Goal: Navigation & Orientation: Find specific page/section

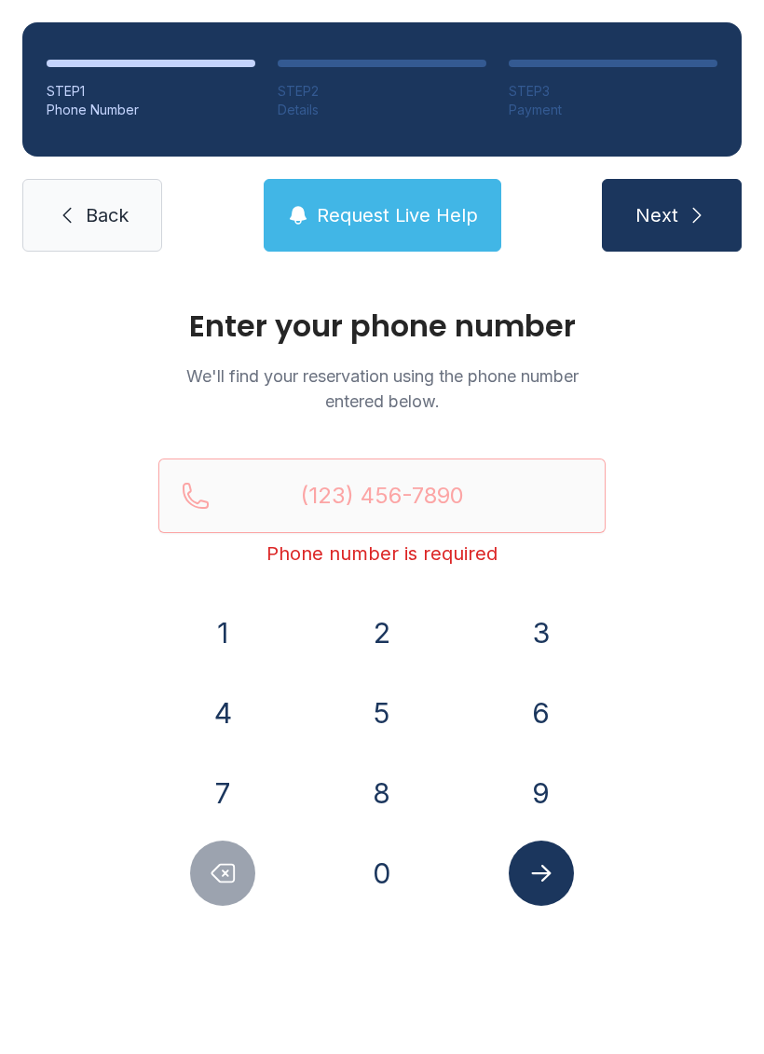
click at [538, 625] on button "3" at bounding box center [541, 632] width 65 height 65
click at [413, 876] on button "0" at bounding box center [381, 872] width 65 height 65
click at [366, 715] on button "5" at bounding box center [381, 712] width 65 height 65
click at [217, 802] on button "7" at bounding box center [222, 792] width 65 height 65
click at [527, 786] on button "9" at bounding box center [541, 792] width 65 height 65
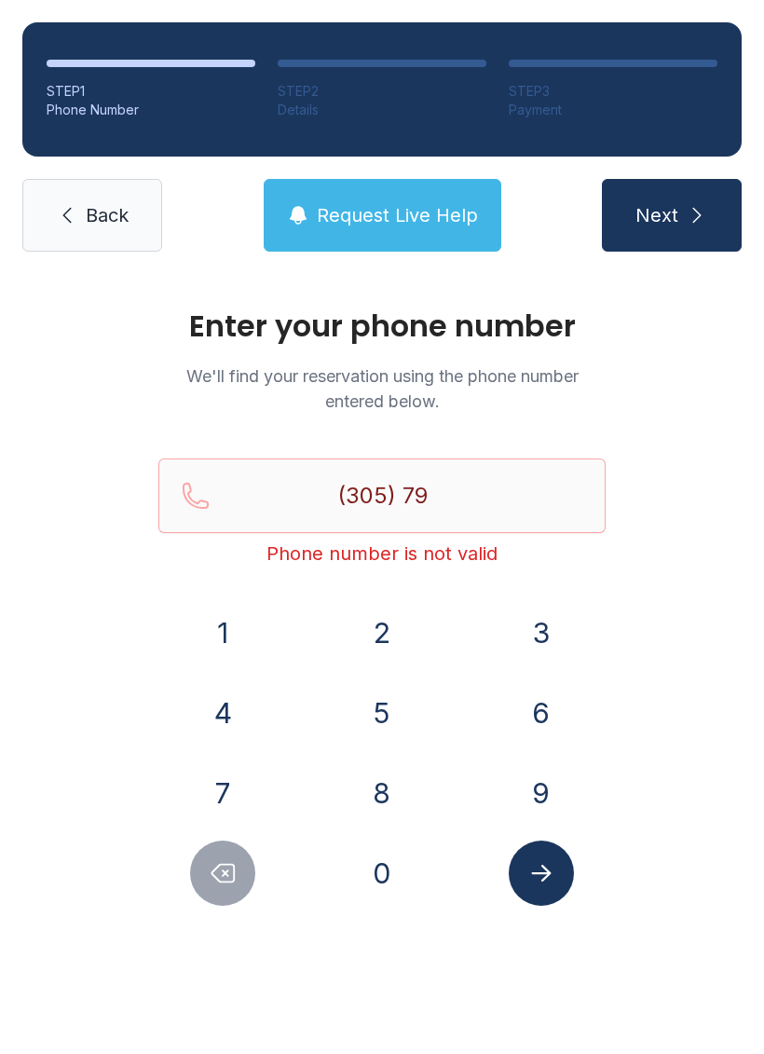
click at [210, 800] on button "7" at bounding box center [222, 792] width 65 height 65
click at [217, 796] on button "7" at bounding box center [222, 792] width 65 height 65
click at [537, 709] on button "6" at bounding box center [541, 712] width 65 height 65
click at [531, 637] on button "3" at bounding box center [541, 632] width 65 height 65
click at [211, 806] on button "7" at bounding box center [222, 792] width 65 height 65
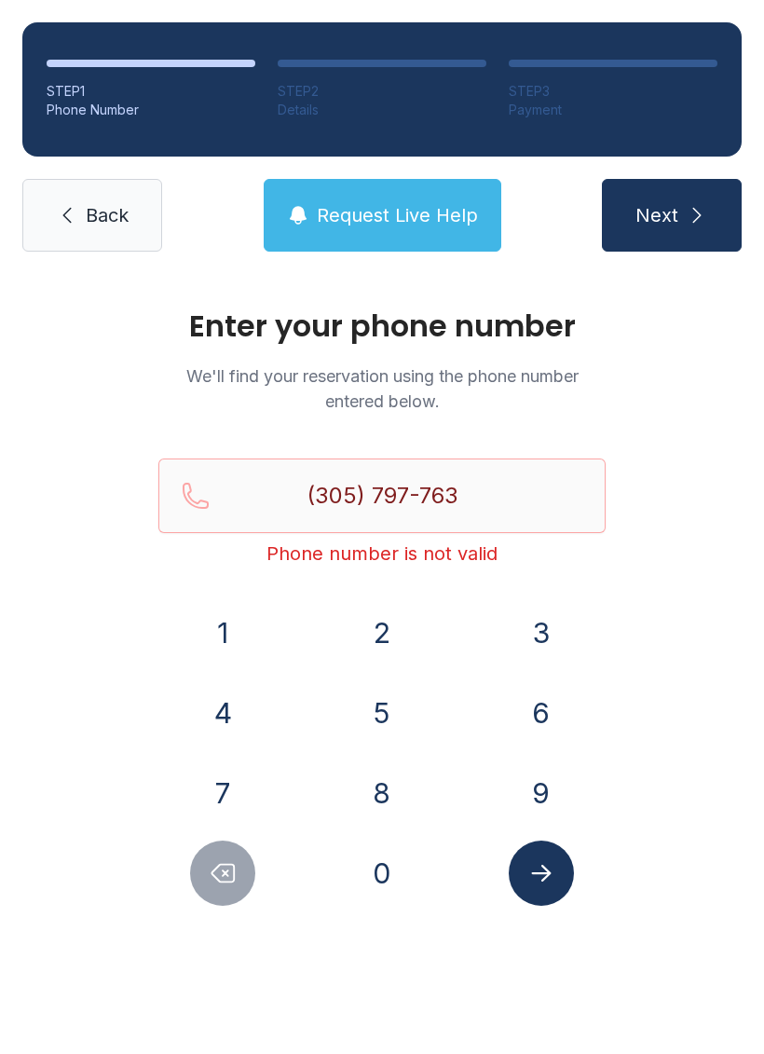
type input "[PHONE_NUMBER]"
click at [586, 881] on div at bounding box center [540, 872] width 129 height 65
click at [534, 875] on icon "Submit lookup form" at bounding box center [541, 873] width 28 height 28
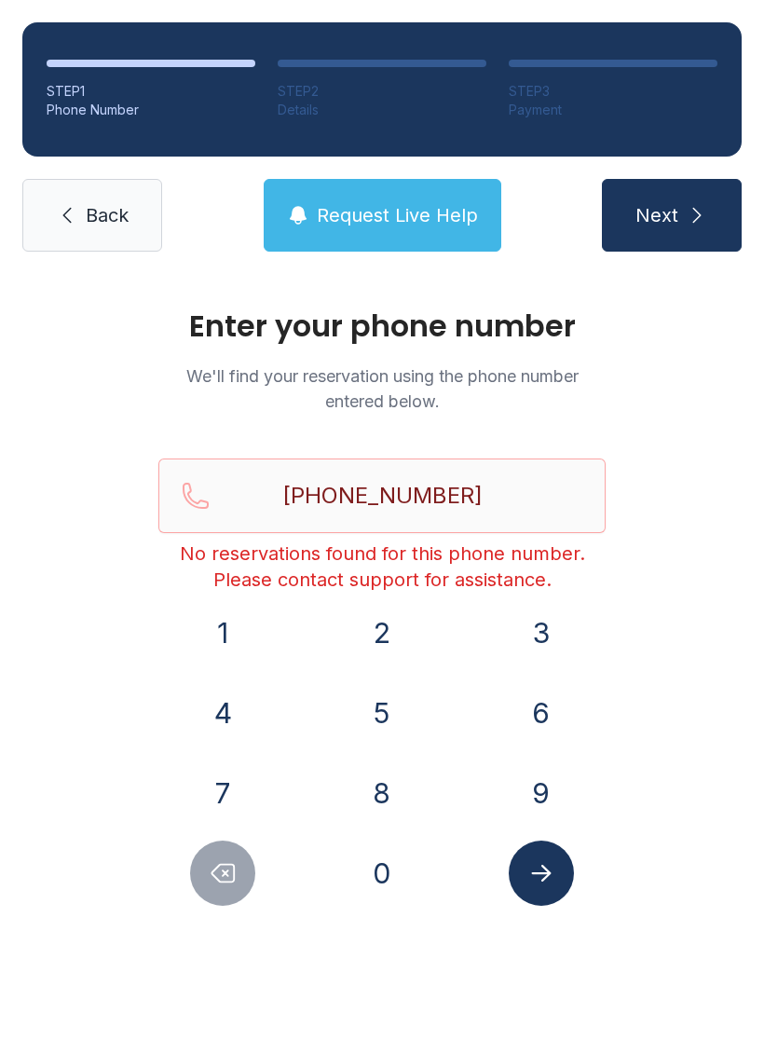
click at [416, 210] on span "Request Live Help" at bounding box center [397, 215] width 161 height 26
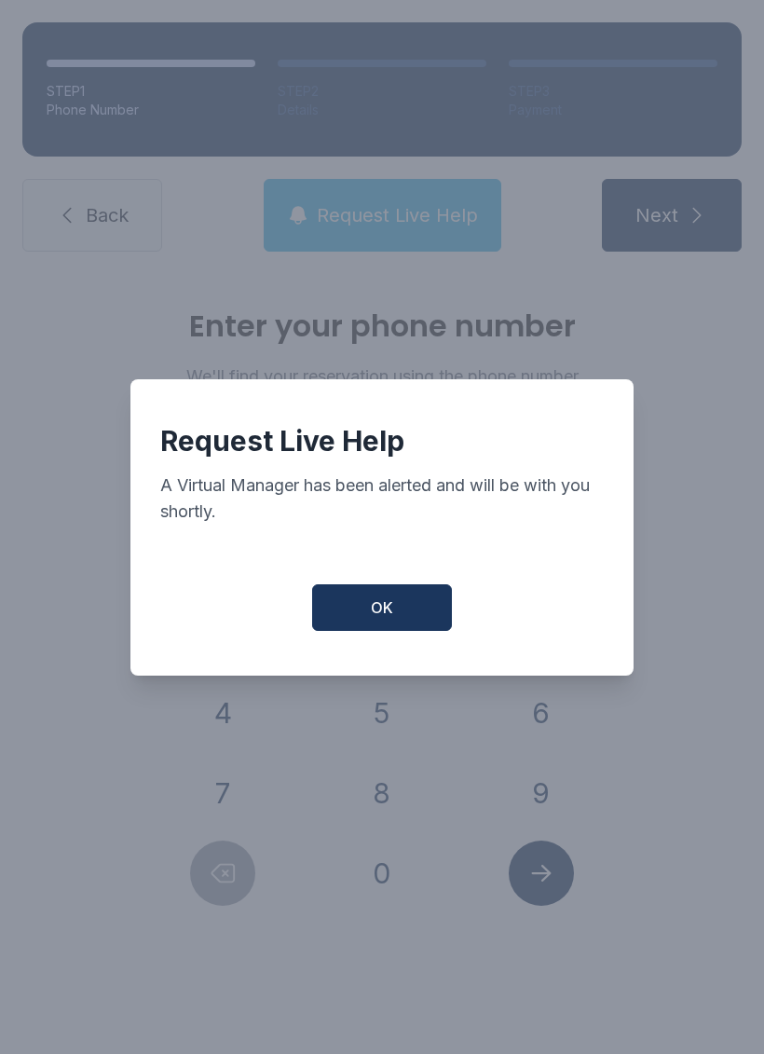
click at [376, 614] on span "OK" at bounding box center [382, 607] width 22 height 22
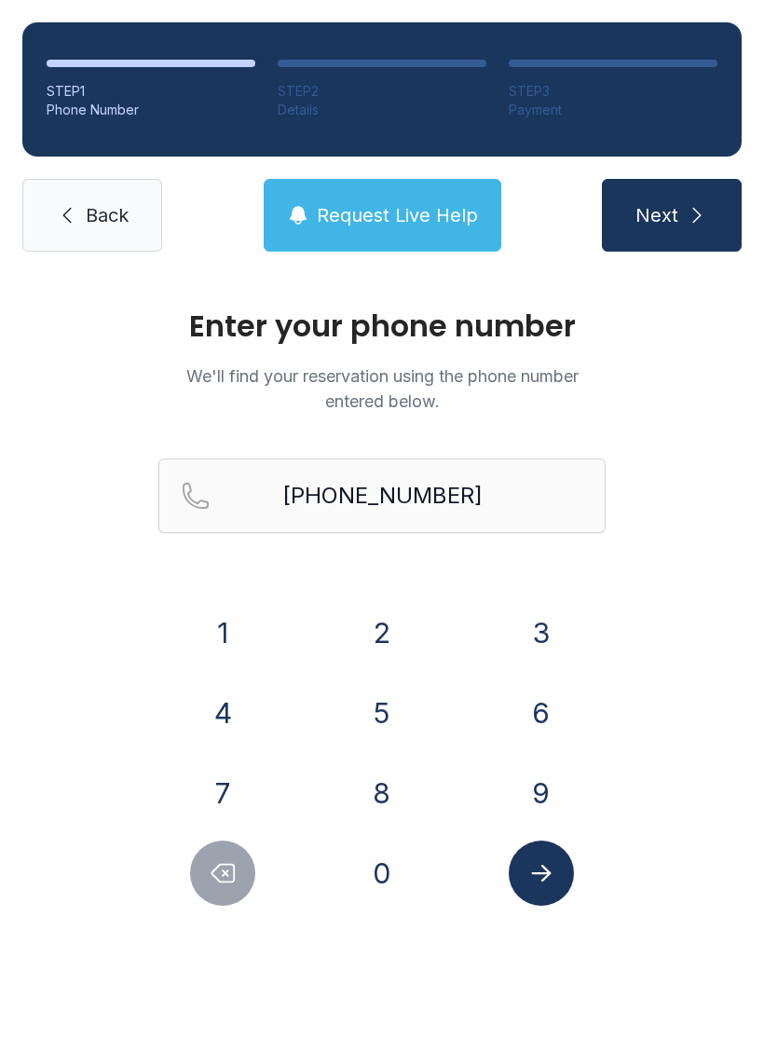
click at [690, 217] on icon "submit" at bounding box center [697, 215] width 22 height 22
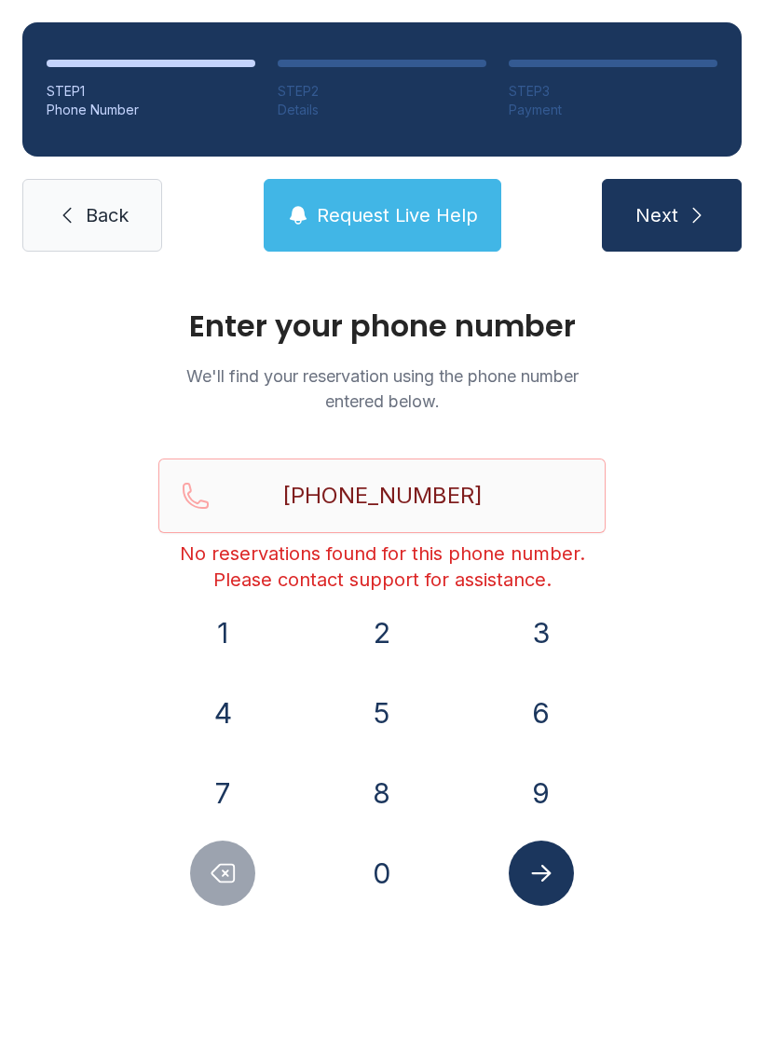
click at [101, 211] on span "Back" at bounding box center [107, 215] width 43 height 26
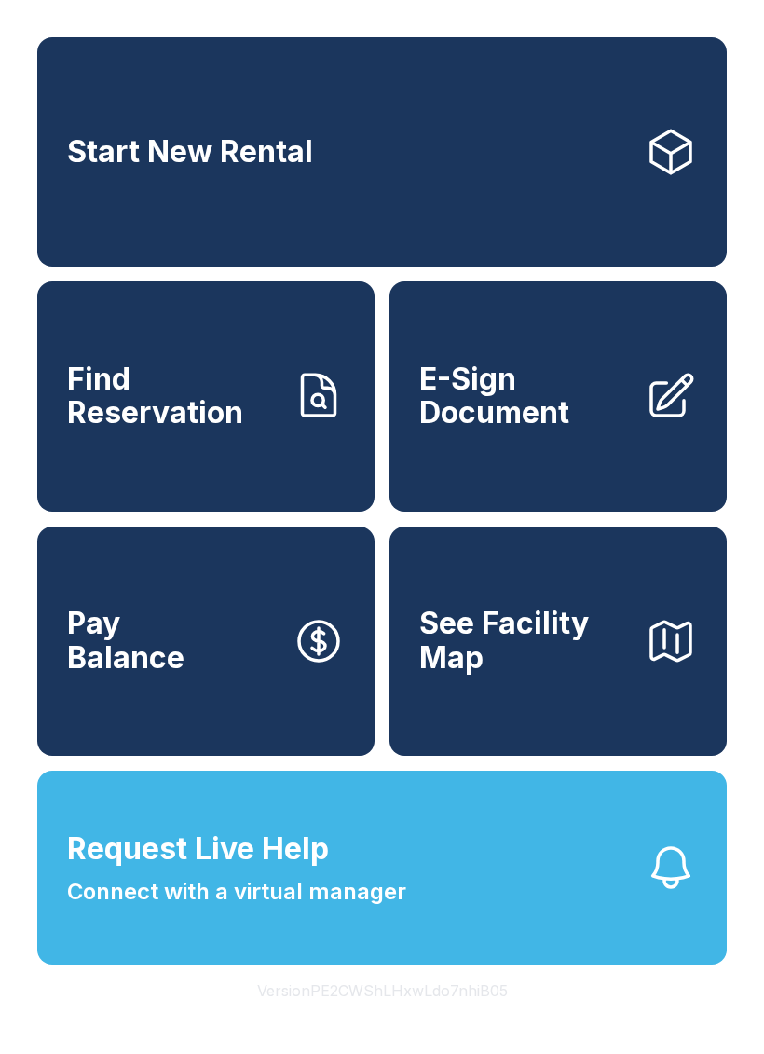
click at [548, 905] on button "Request Live Help Connect with a virtual manager" at bounding box center [381, 867] width 689 height 194
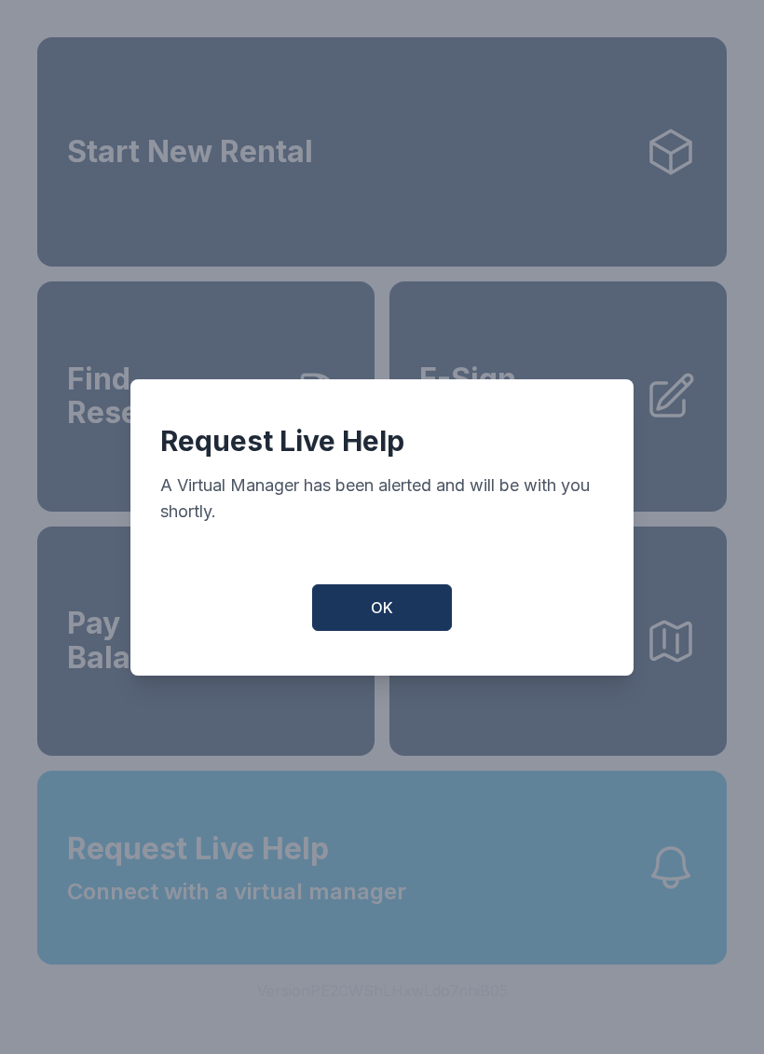
click at [377, 631] on button "OK" at bounding box center [382, 607] width 140 height 47
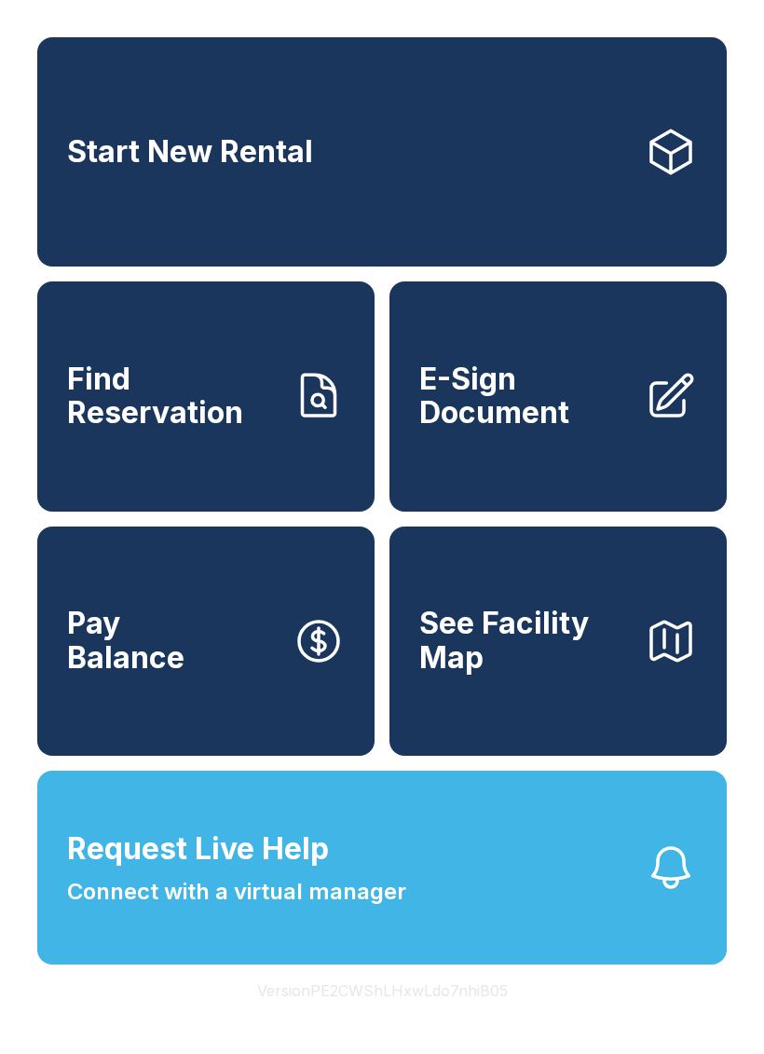
click at [419, 908] on button "Request Live Help Connect with a virtual manager" at bounding box center [381, 867] width 689 height 194
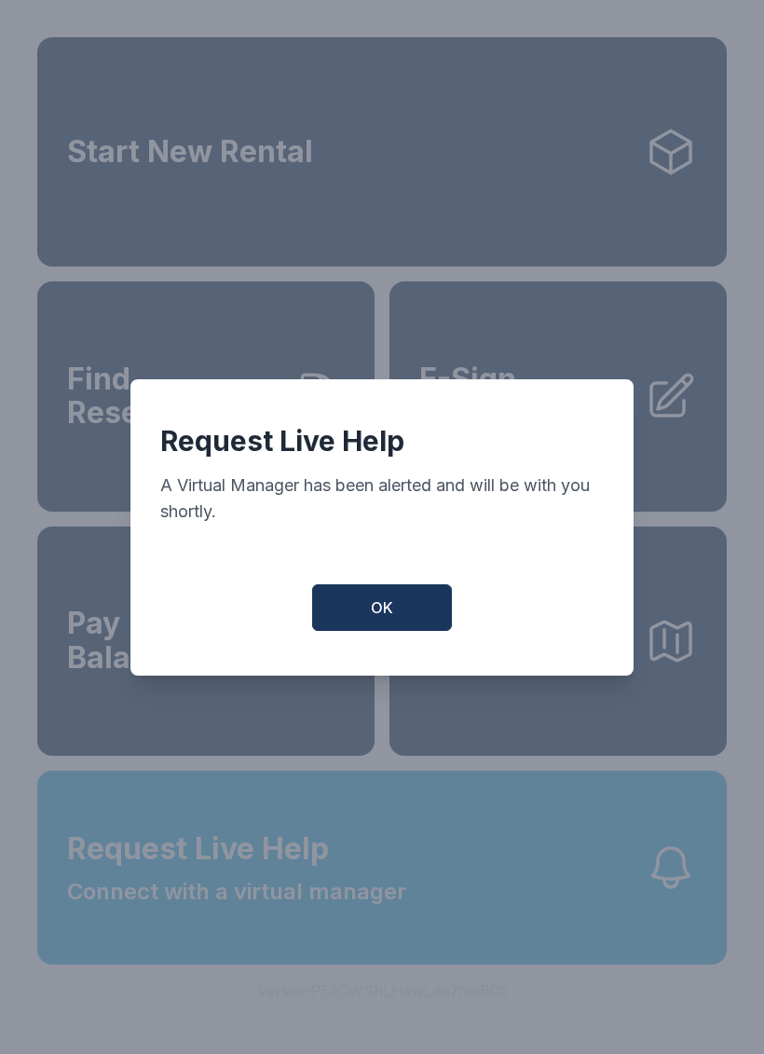
click at [374, 606] on button "OK" at bounding box center [382, 607] width 140 height 47
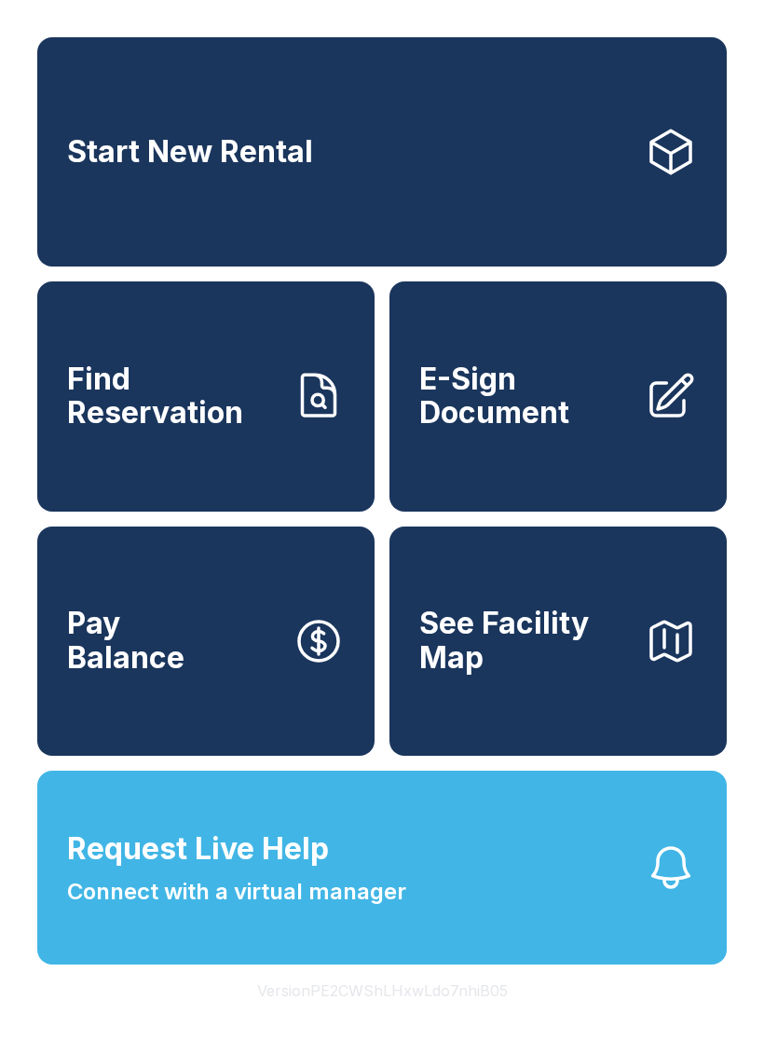
click at [365, 908] on span "Connect with a virtual manager" at bounding box center [236, 892] width 339 height 34
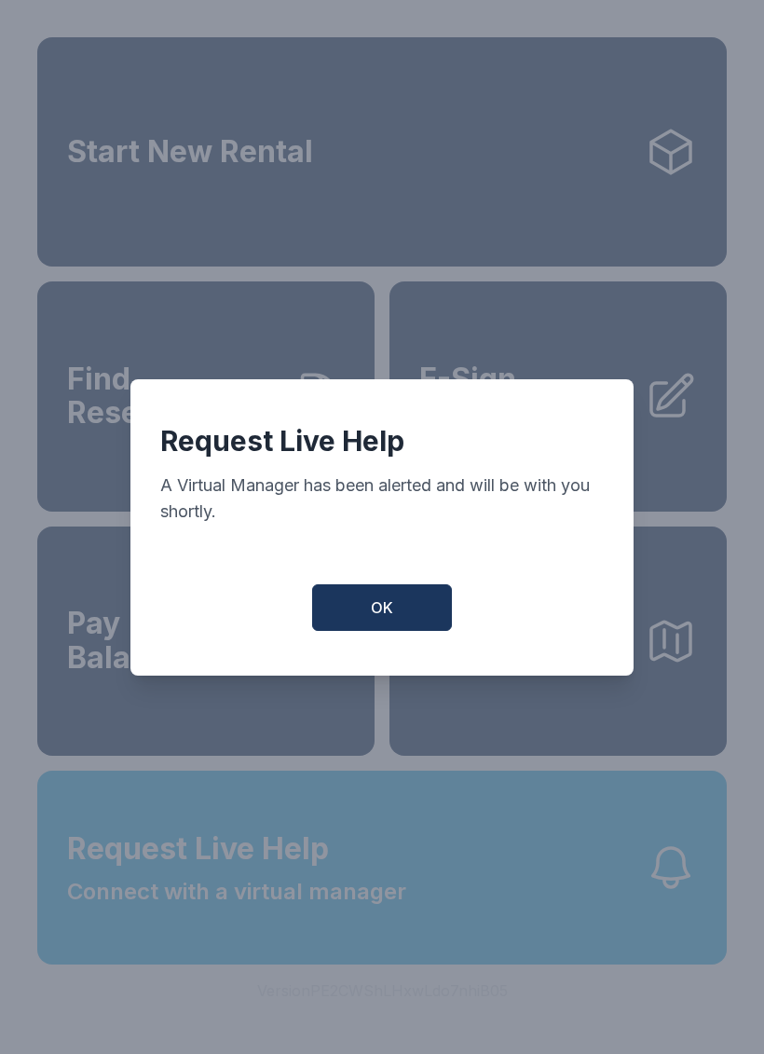
click at [365, 631] on button "OK" at bounding box center [382, 607] width 140 height 47
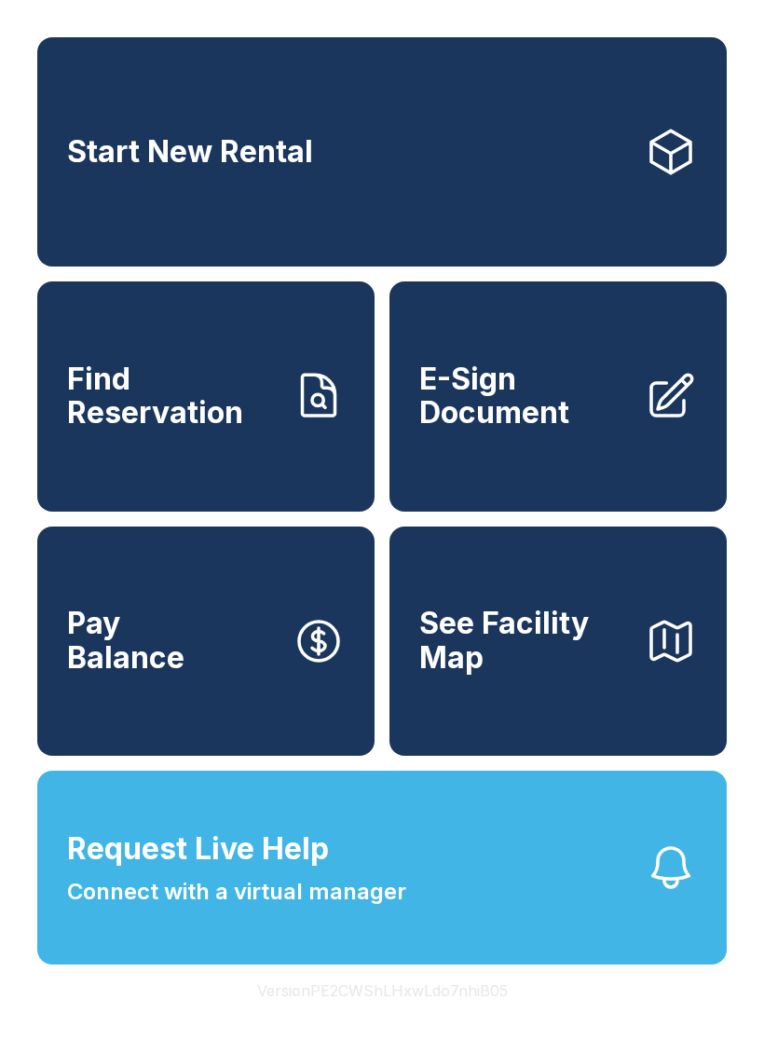
click at [368, 644] on link "Pay Balance" at bounding box center [205, 640] width 337 height 229
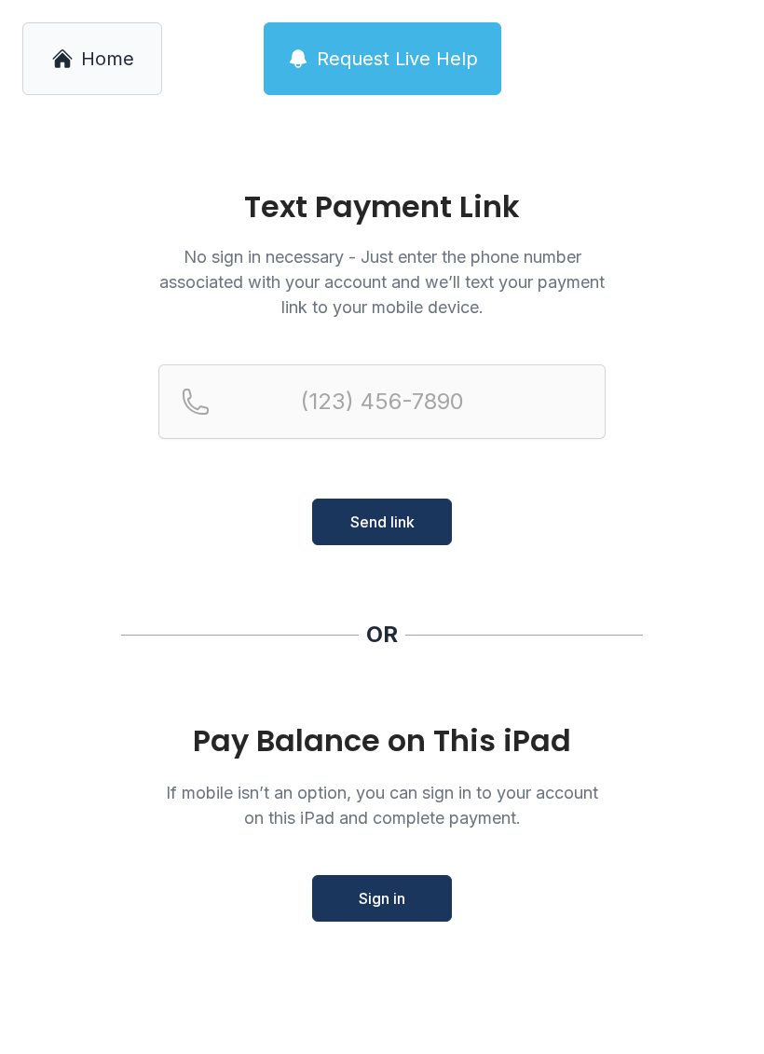
click at [390, 57] on span "Request Live Help" at bounding box center [397, 59] width 161 height 26
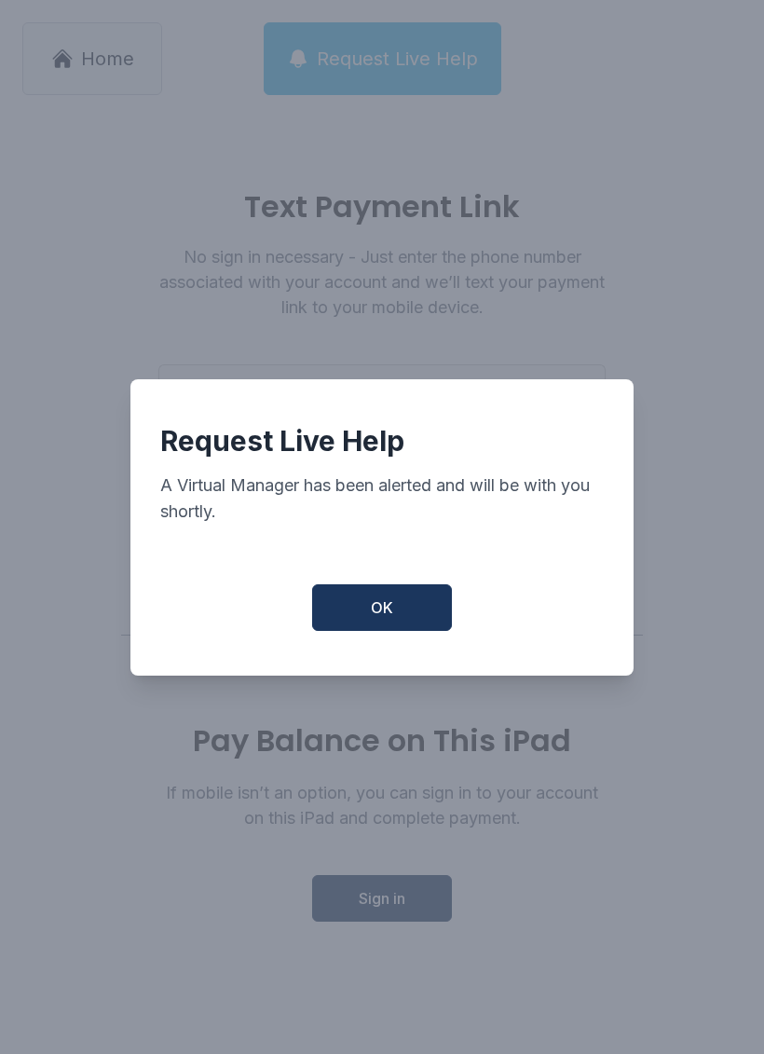
click at [388, 603] on button "OK" at bounding box center [382, 607] width 140 height 47
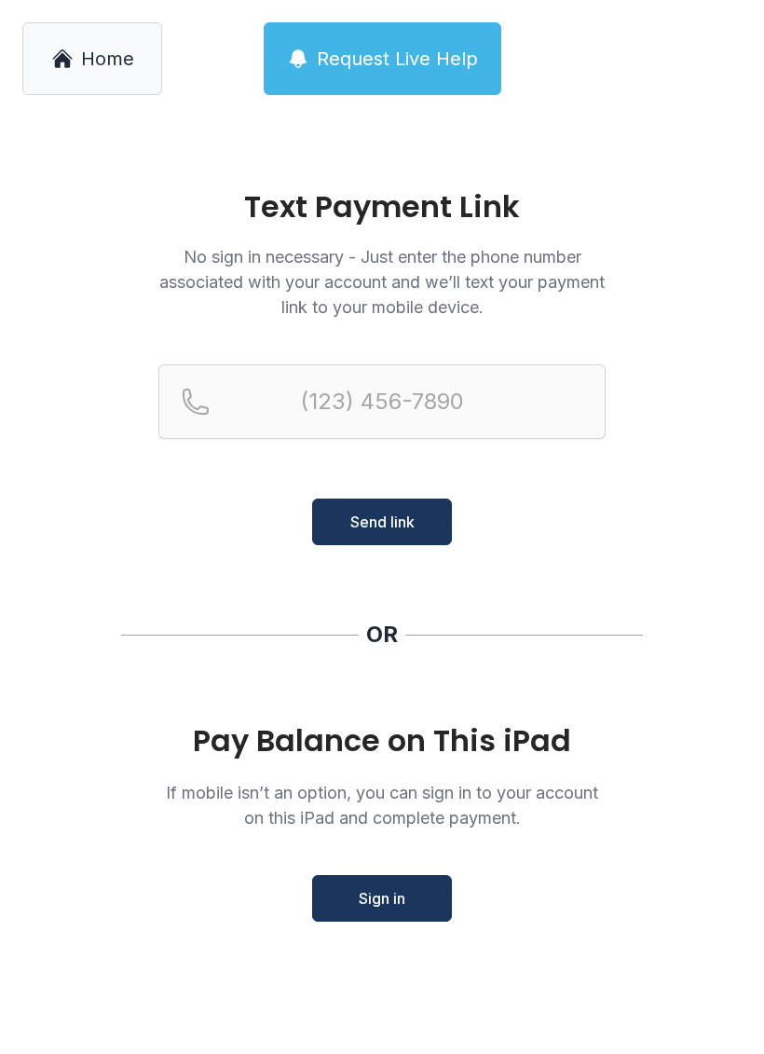
click at [397, 54] on span "Request Live Help" at bounding box center [397, 59] width 161 height 26
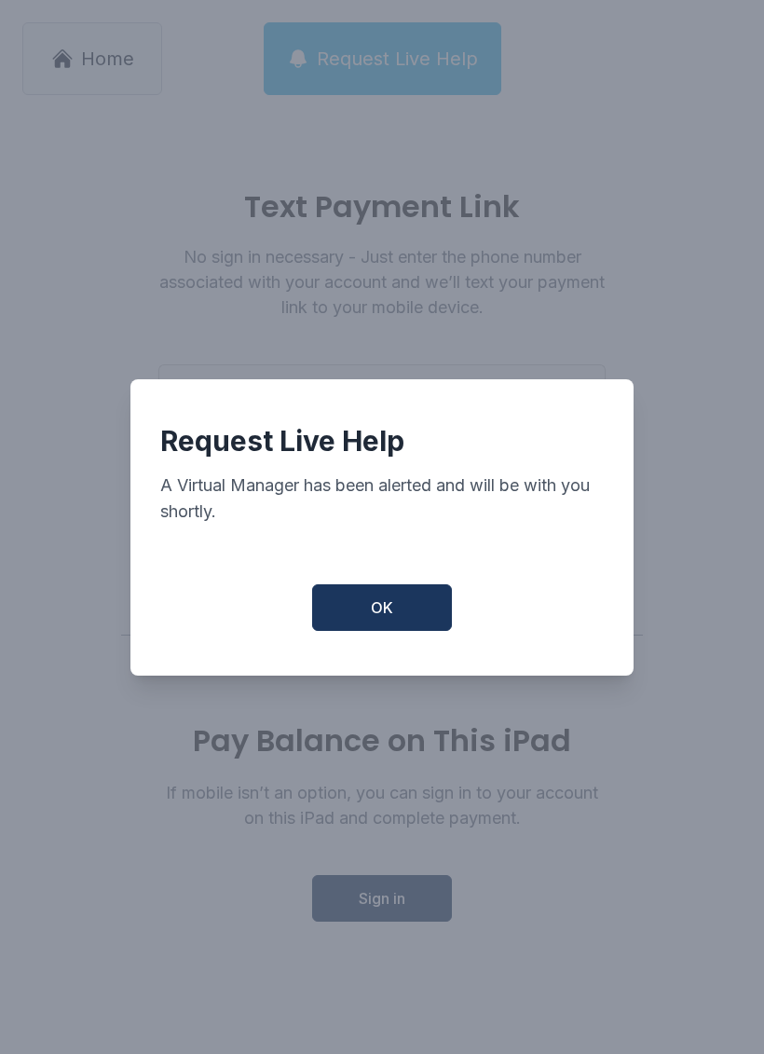
click at [397, 625] on button "OK" at bounding box center [382, 607] width 140 height 47
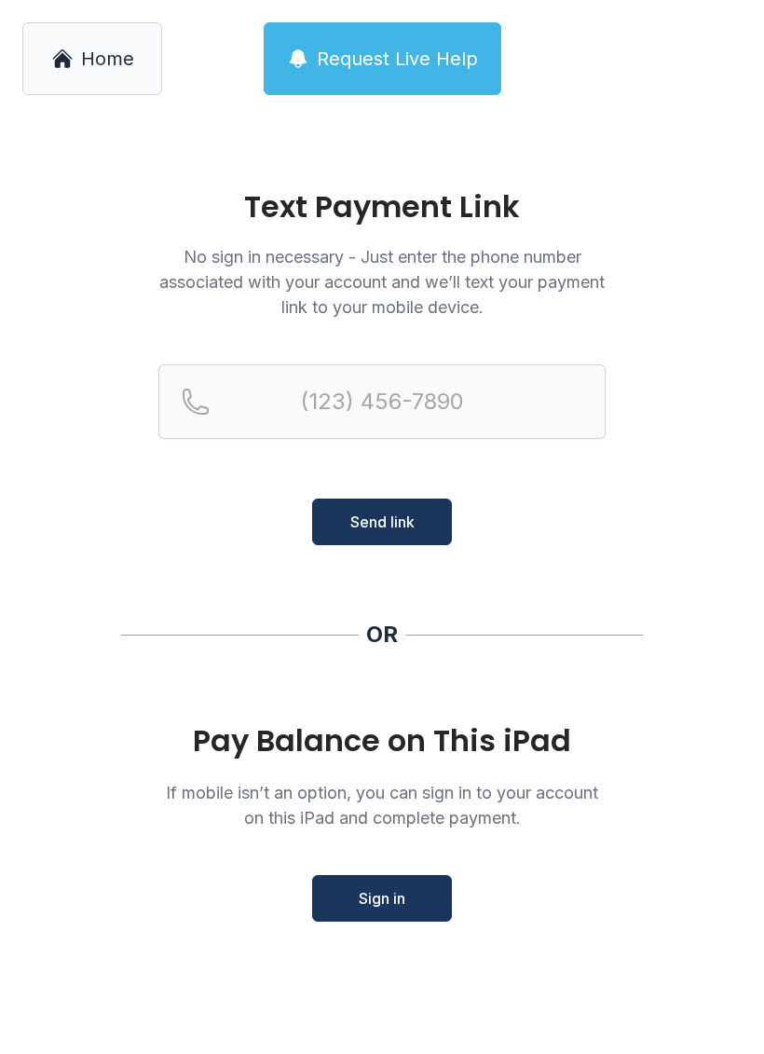
click at [75, 59] on link "Home" at bounding box center [92, 58] width 140 height 73
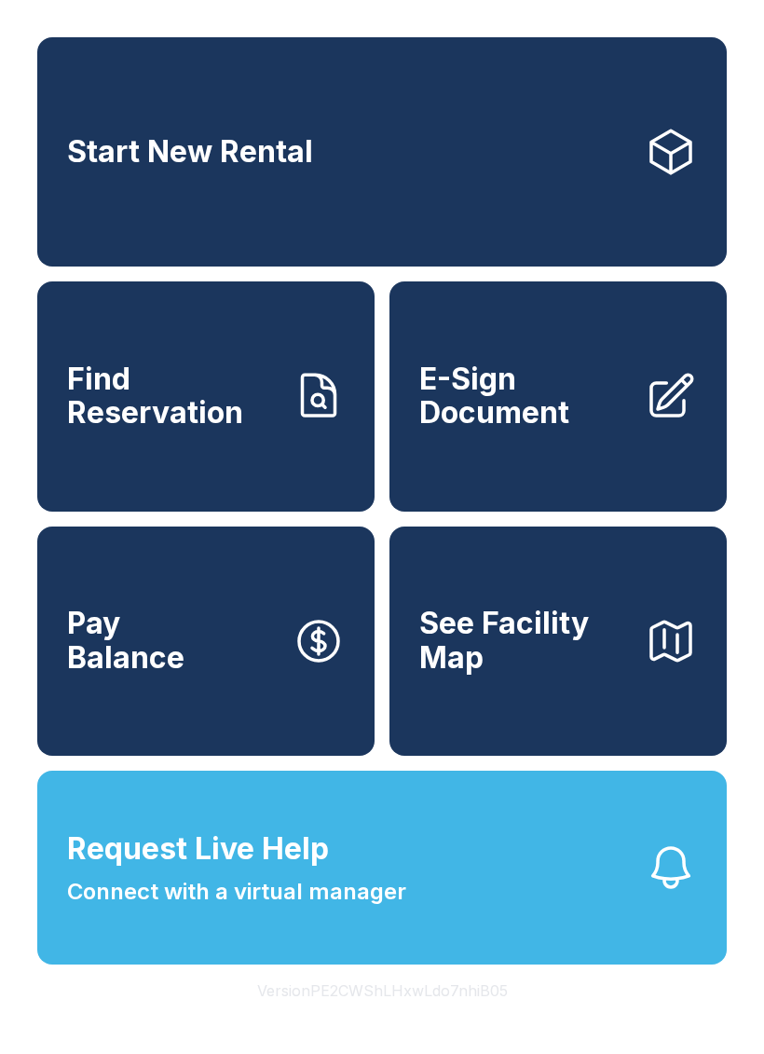
click at [511, 866] on button "Request Live Help Connect with a virtual manager" at bounding box center [381, 867] width 689 height 194
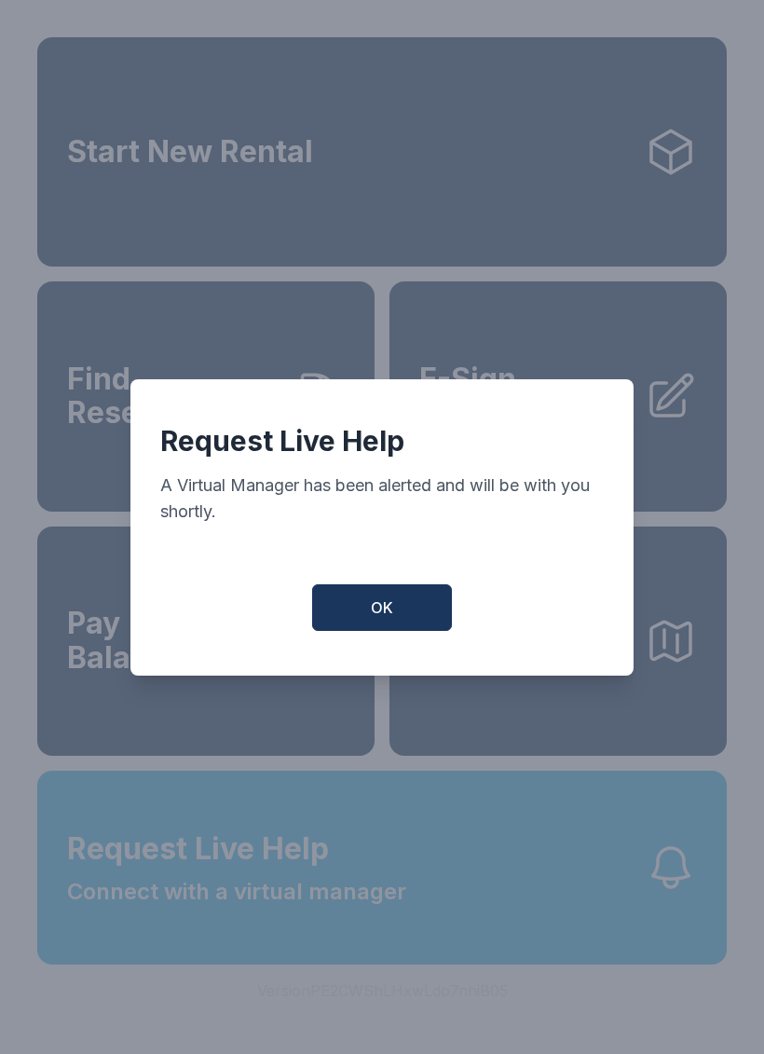
click at [403, 616] on button "OK" at bounding box center [382, 607] width 140 height 47
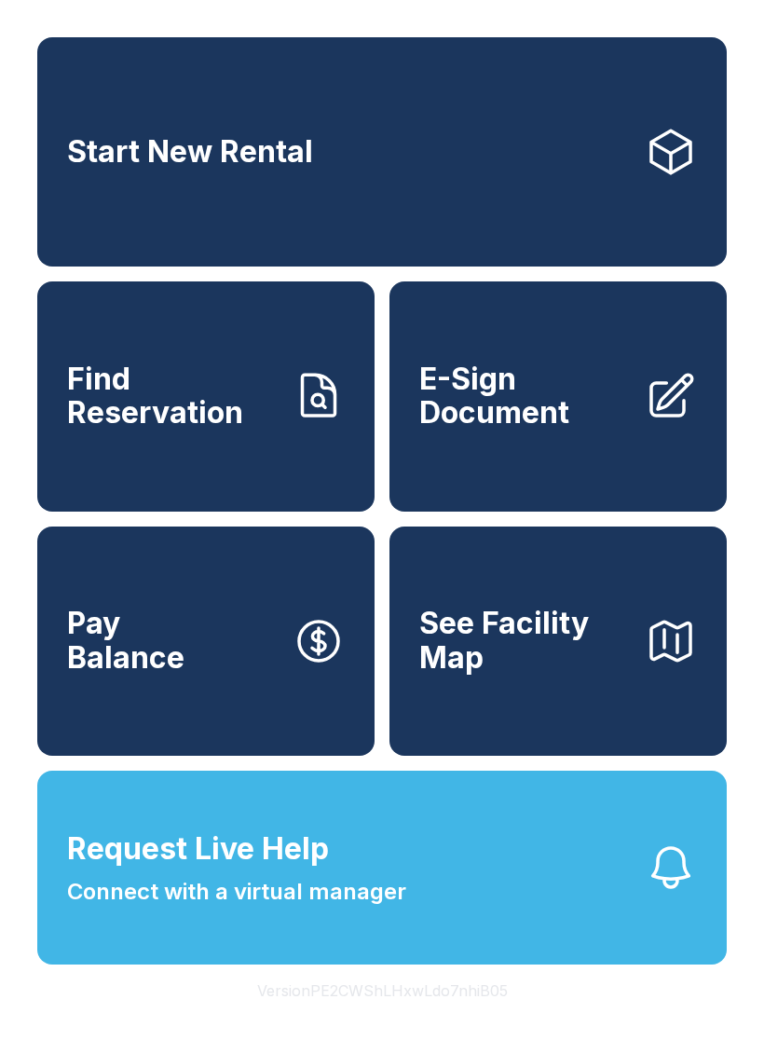
click at [467, 181] on link "Start New Rental" at bounding box center [381, 151] width 689 height 229
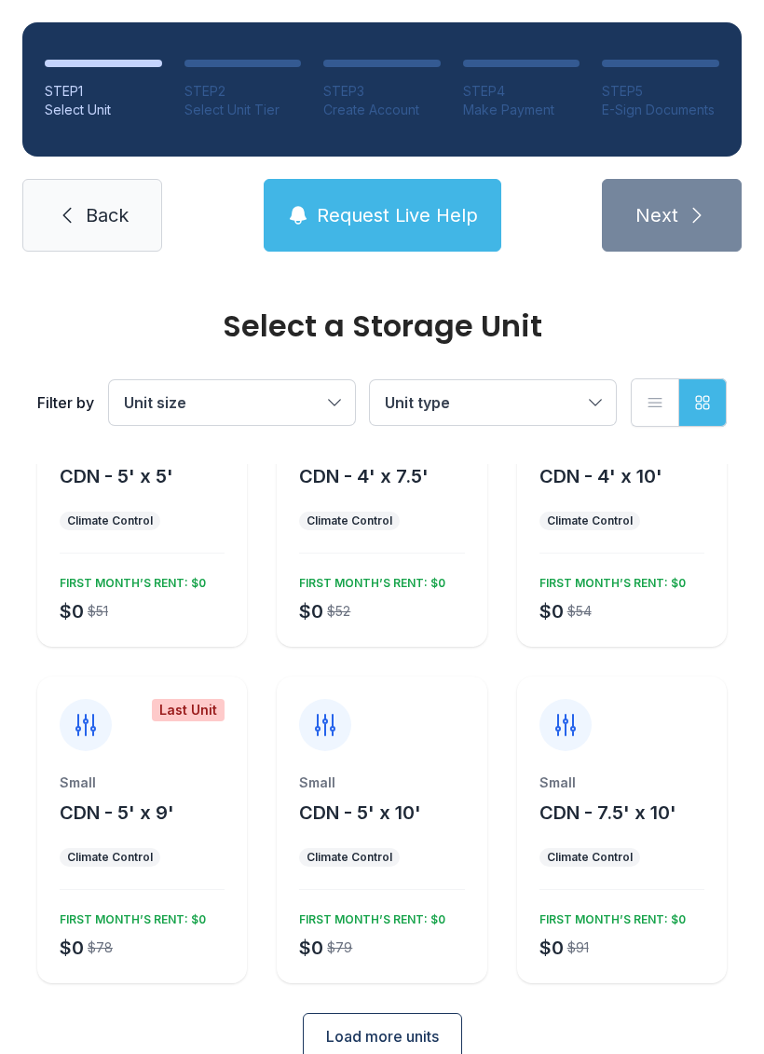
scroll to position [126, 0]
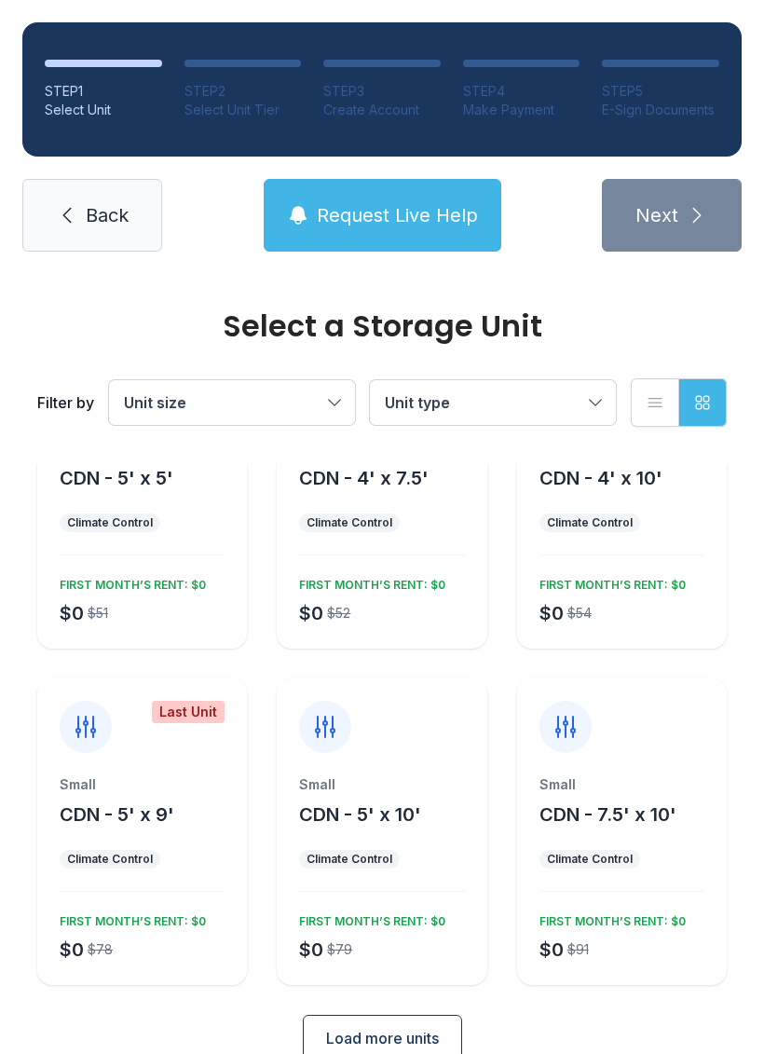
click at [419, 222] on span "Request Live Help" at bounding box center [397, 215] width 161 height 26
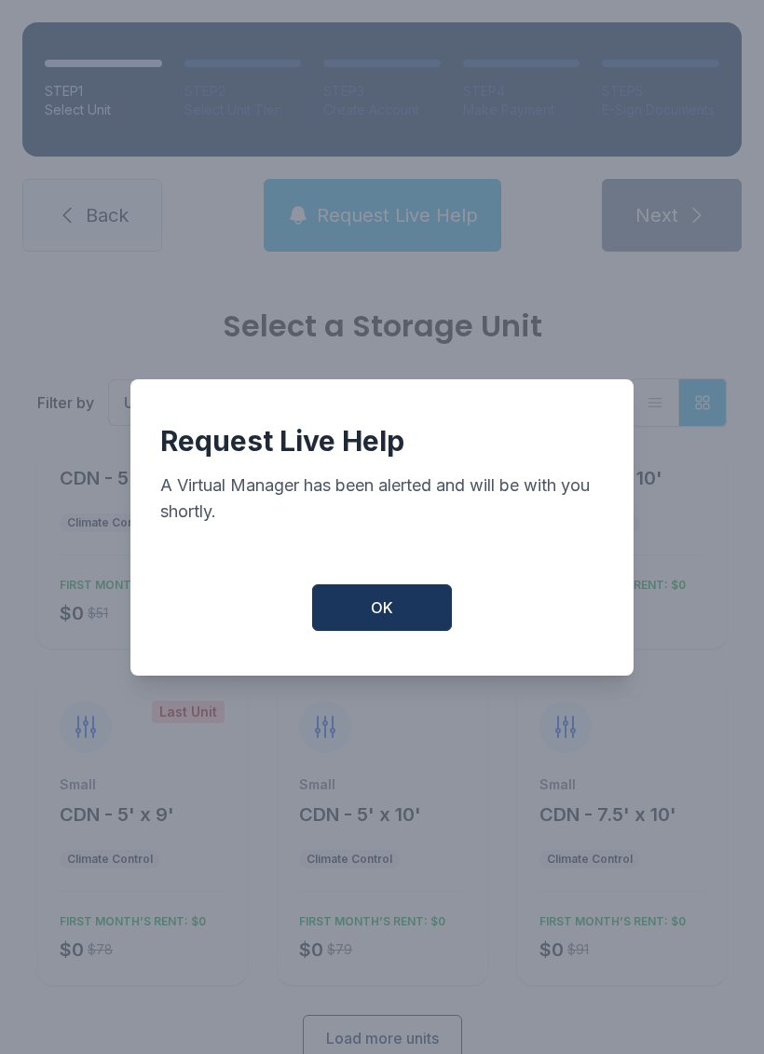
click at [387, 603] on button "OK" at bounding box center [382, 607] width 140 height 47
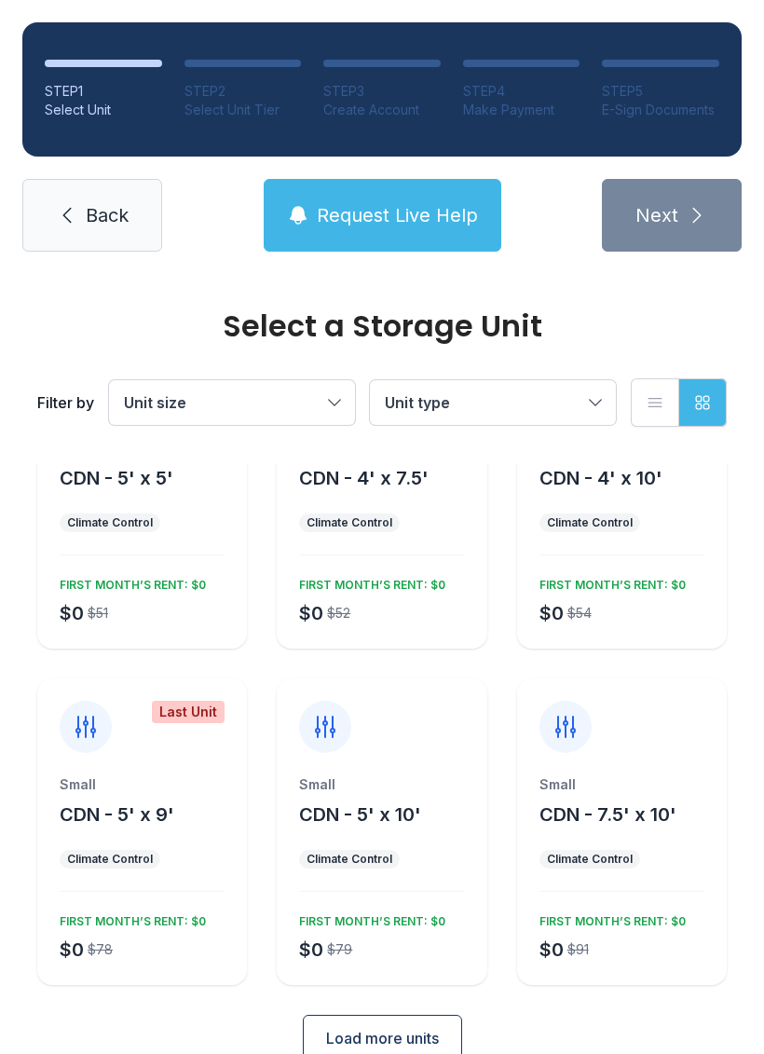
click at [86, 212] on span "Back" at bounding box center [107, 215] width 43 height 26
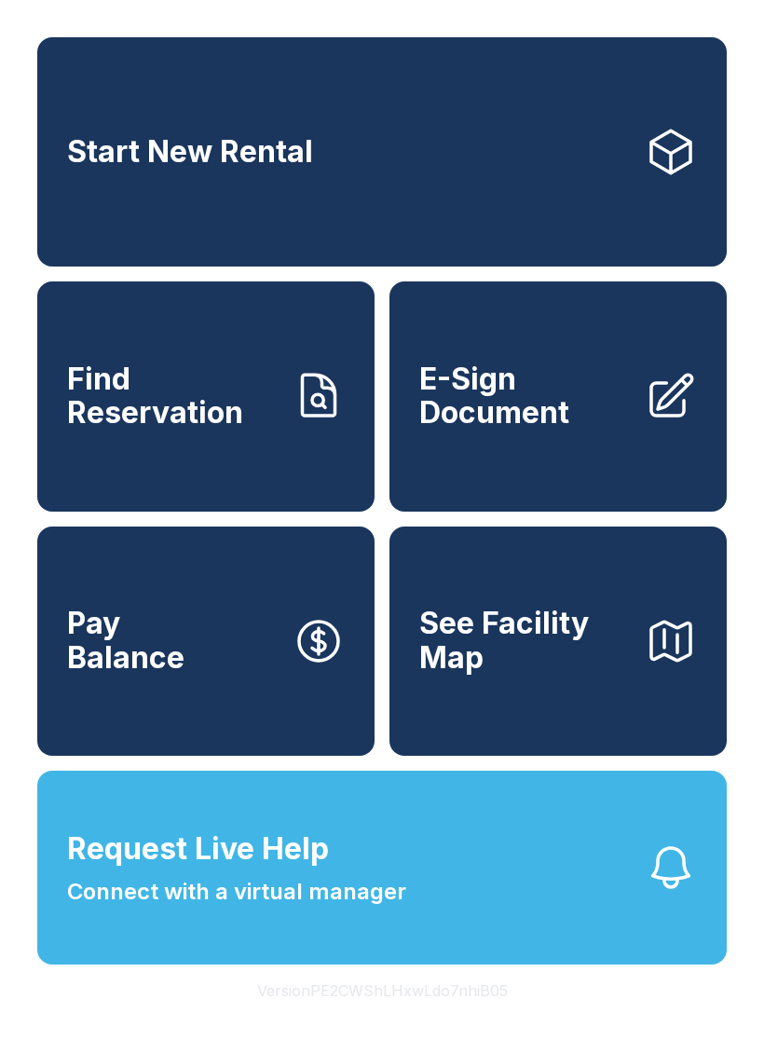
click at [214, 483] on link "Find Reservation" at bounding box center [205, 395] width 337 height 229
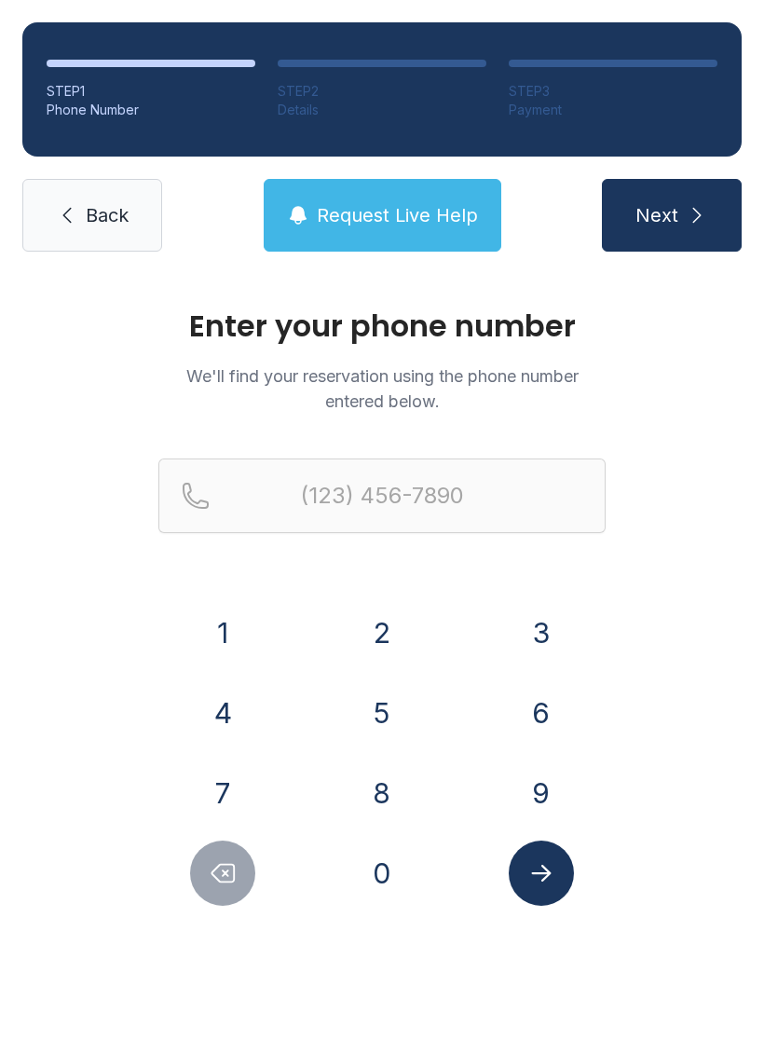
click at [78, 214] on link "Back" at bounding box center [92, 215] width 140 height 73
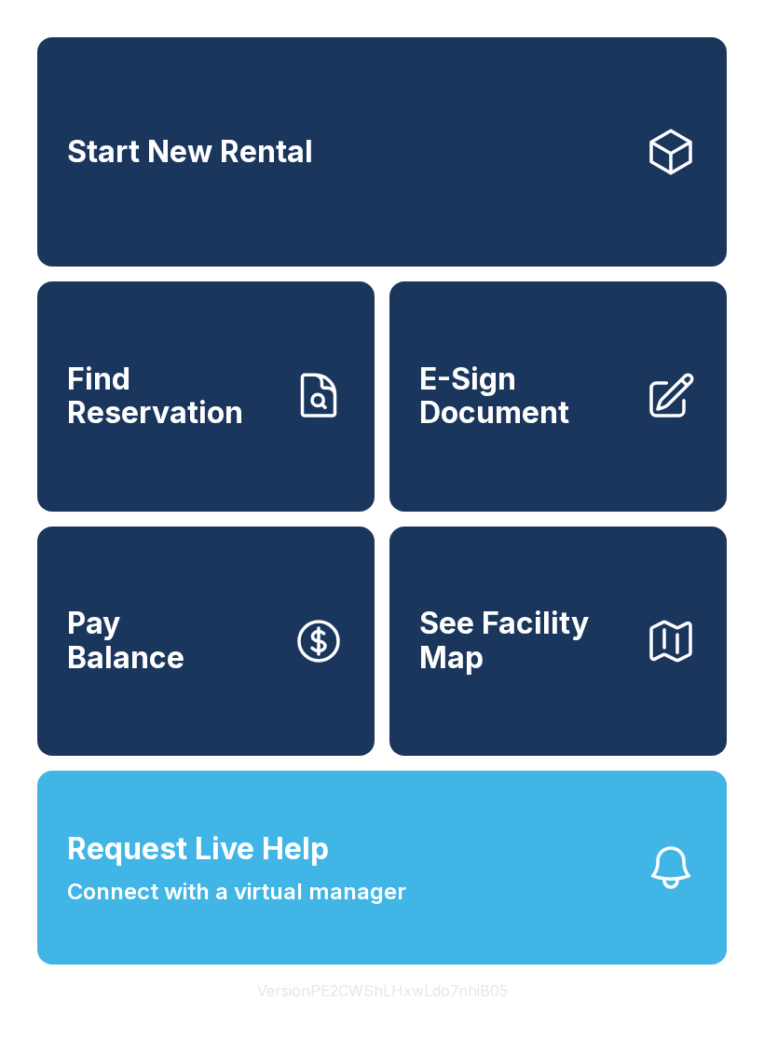
click at [593, 674] on span "See Facility Map" at bounding box center [524, 640] width 211 height 68
